Goal: Check status: Check status

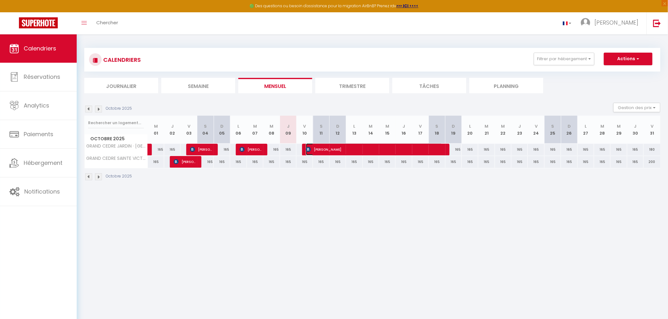
click at [413, 152] on span "[PERSON_NAME]" at bounding box center [374, 150] width 137 height 12
select select "OK"
select select "KO"
select select "0"
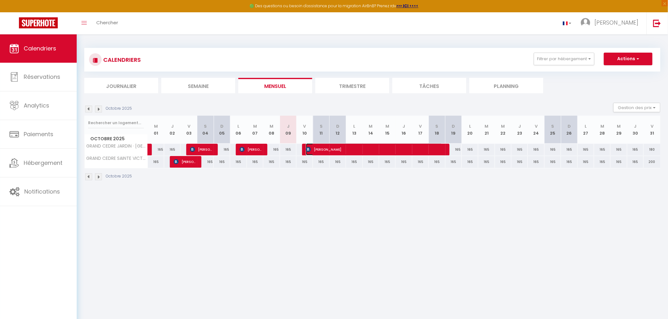
select select "1"
select select
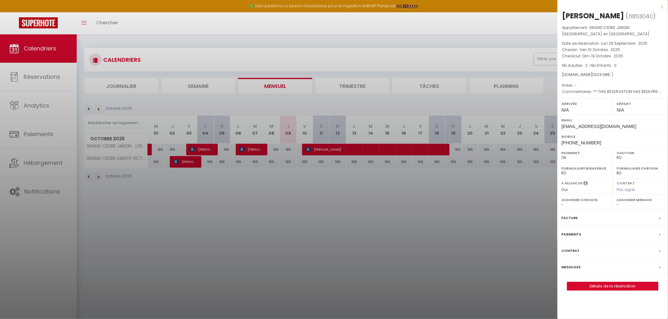
click at [444, 196] on div at bounding box center [334, 159] width 668 height 319
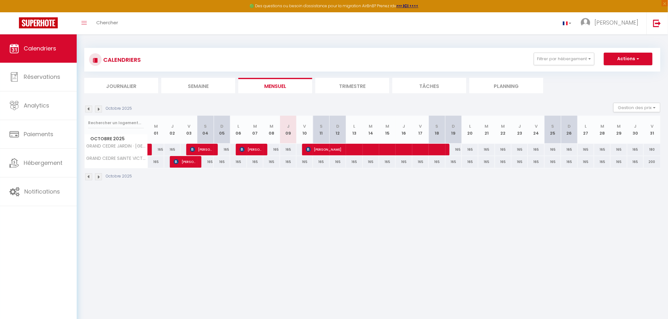
click at [99, 177] on img at bounding box center [98, 177] width 7 height 7
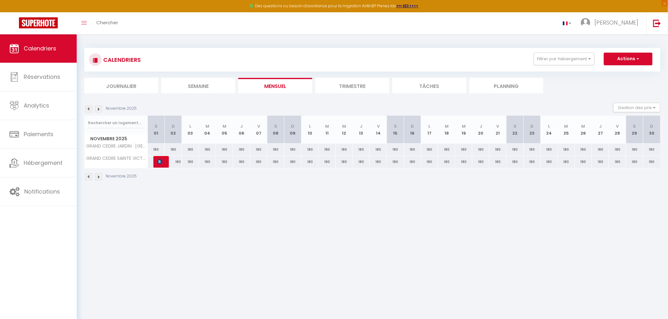
click at [90, 178] on img at bounding box center [88, 177] width 7 height 7
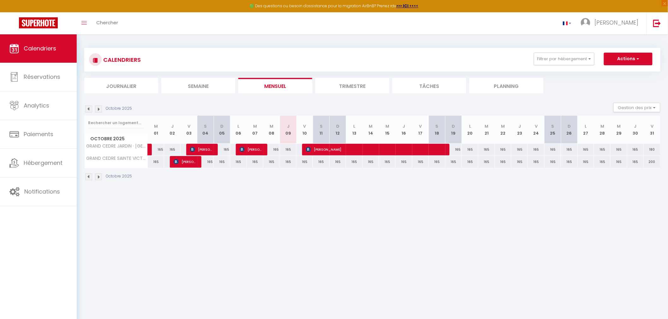
click at [97, 179] on img at bounding box center [98, 177] width 7 height 7
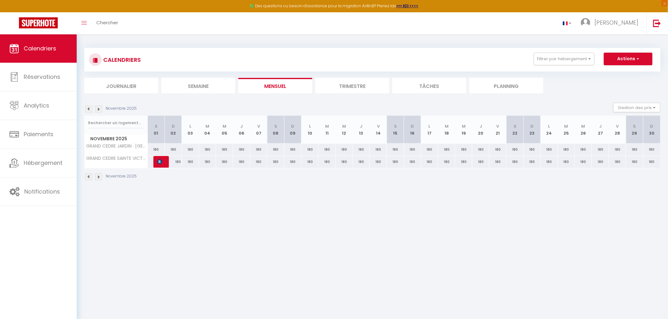
click at [97, 179] on img at bounding box center [98, 177] width 7 height 7
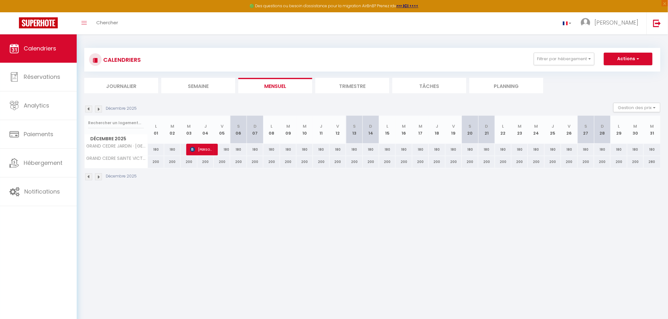
click at [96, 176] on img at bounding box center [98, 177] width 7 height 7
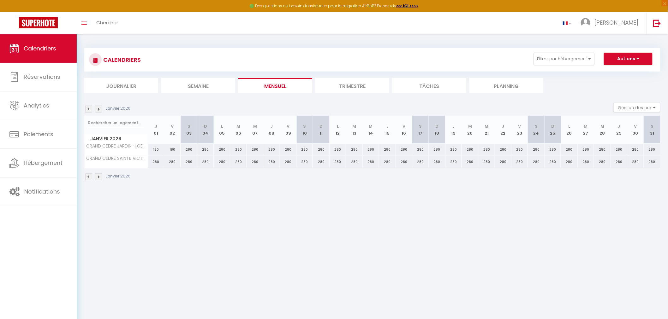
click at [96, 176] on img at bounding box center [98, 177] width 7 height 7
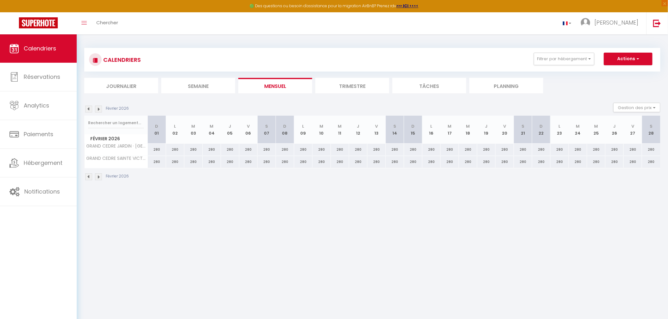
click at [96, 176] on img at bounding box center [98, 177] width 7 height 7
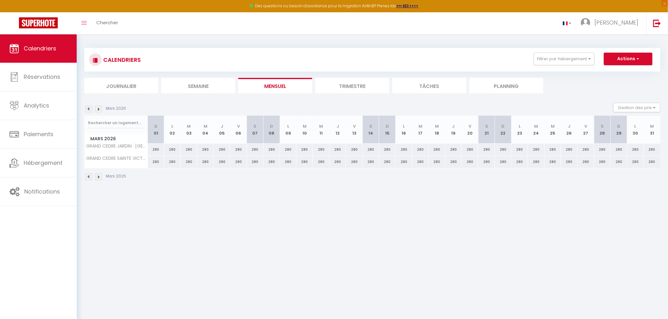
click at [90, 177] on img at bounding box center [88, 177] width 7 height 7
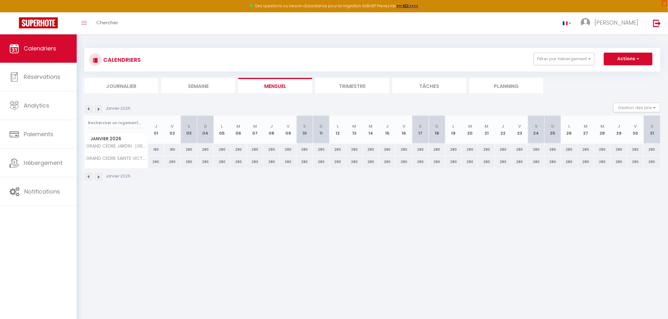
click at [90, 177] on img at bounding box center [88, 177] width 7 height 7
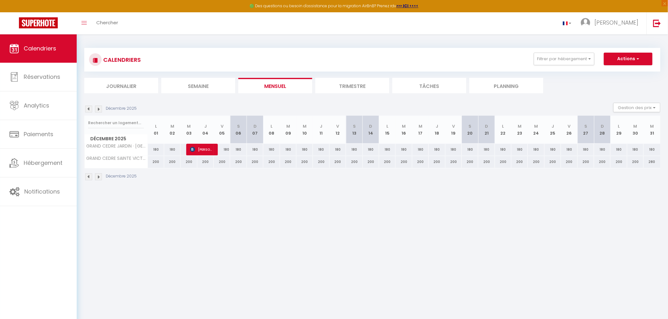
click at [90, 177] on img at bounding box center [88, 177] width 7 height 7
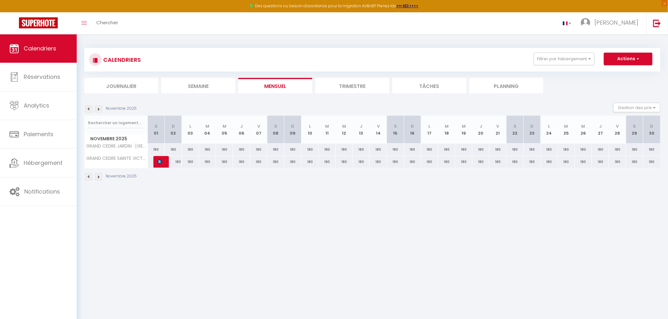
click at [90, 177] on img at bounding box center [88, 177] width 7 height 7
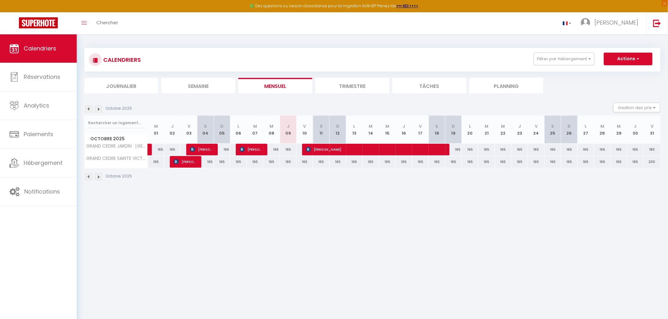
click at [102, 176] on div "Octobre 2025" at bounding box center [109, 177] width 50 height 7
click at [98, 177] on img at bounding box center [98, 177] width 7 height 7
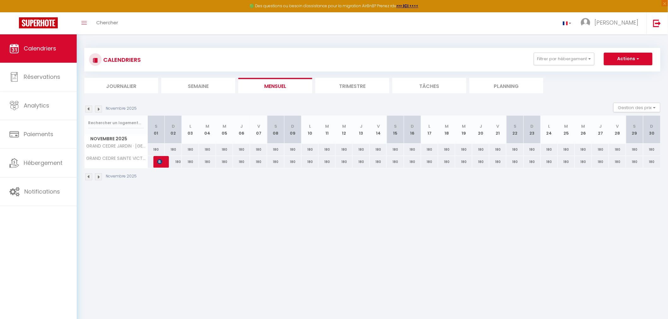
click at [91, 177] on img at bounding box center [88, 177] width 7 height 7
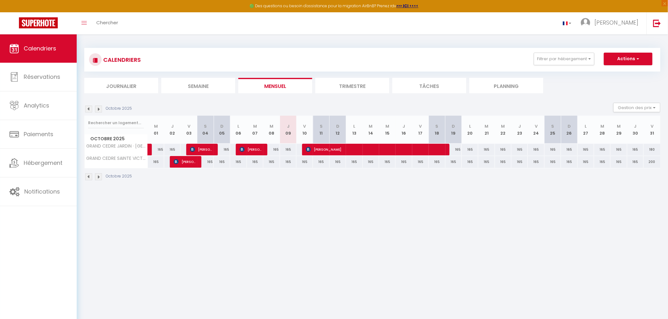
click at [264, 189] on div "CALENDRIERS Filtrer par hébergement Tous GRAND CEDRE JARDIN · [GEOGRAPHIC_DATA]…" at bounding box center [372, 114] width 591 height 160
click at [96, 112] on img at bounding box center [98, 109] width 7 height 7
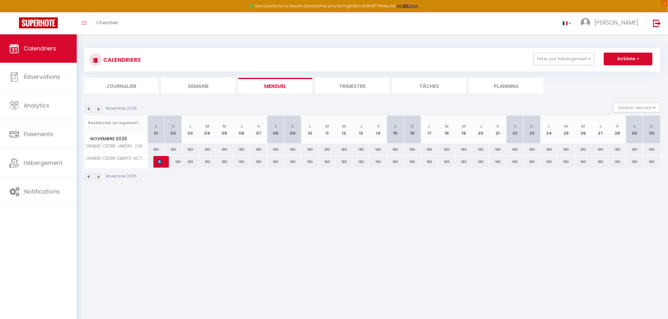
click at [87, 111] on img at bounding box center [88, 109] width 7 height 7
